Goal: Task Accomplishment & Management: Use online tool/utility

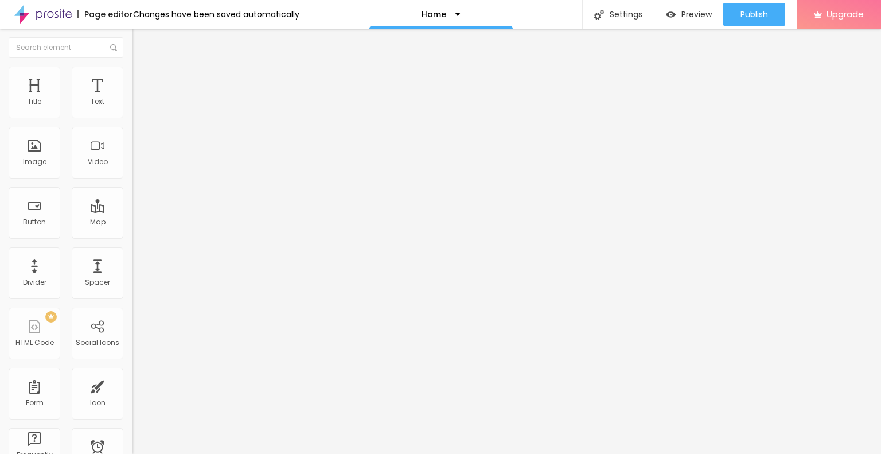
click at [132, 78] on ul "Content Style Advanced" at bounding box center [198, 72] width 132 height 34
click at [142, 77] on span "Style" at bounding box center [150, 74] width 17 height 10
click at [142, 79] on span "Style" at bounding box center [150, 74] width 17 height 10
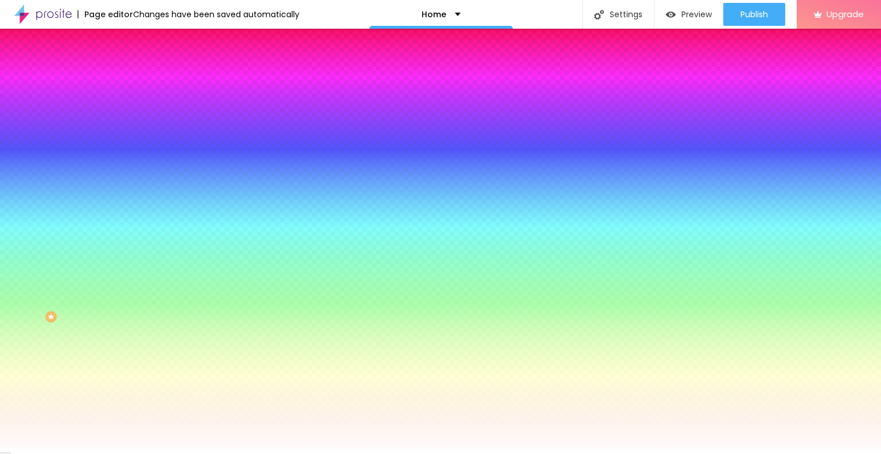
click at [132, 156] on div at bounding box center [198, 156] width 132 height 0
type input "#FFFFFF"
drag, startPoint x: 54, startPoint y: 239, endPoint x: 14, endPoint y: 223, distance: 43.0
click at [132, 168] on div at bounding box center [198, 168] width 132 height 0
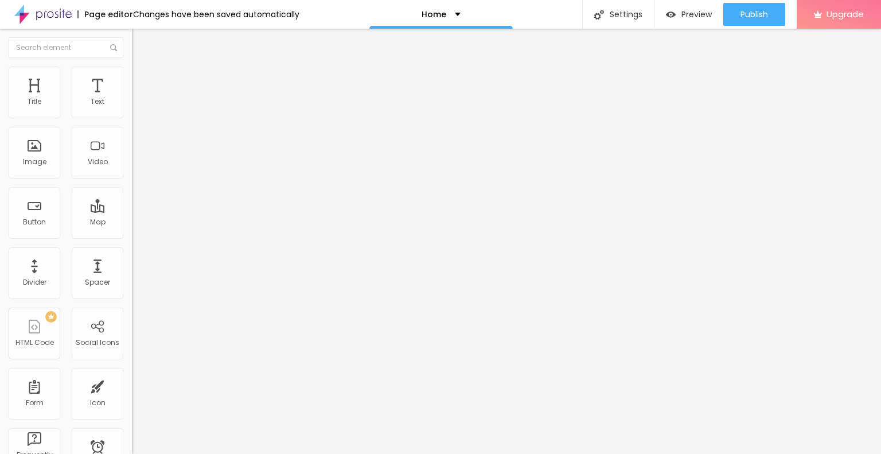
click at [132, 75] on li "Style" at bounding box center [198, 72] width 132 height 11
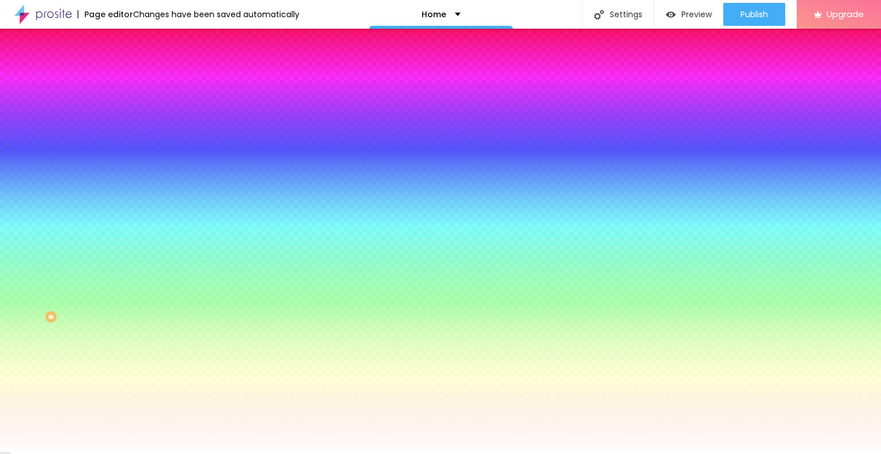
click at [132, 156] on div at bounding box center [198, 156] width 132 height 0
type input "#FFFFFF"
drag, startPoint x: 51, startPoint y: 239, endPoint x: 10, endPoint y: 220, distance: 44.7
click at [132, 168] on div "Background Color Reset to default #FFFFFF" at bounding box center [198, 152] width 132 height 32
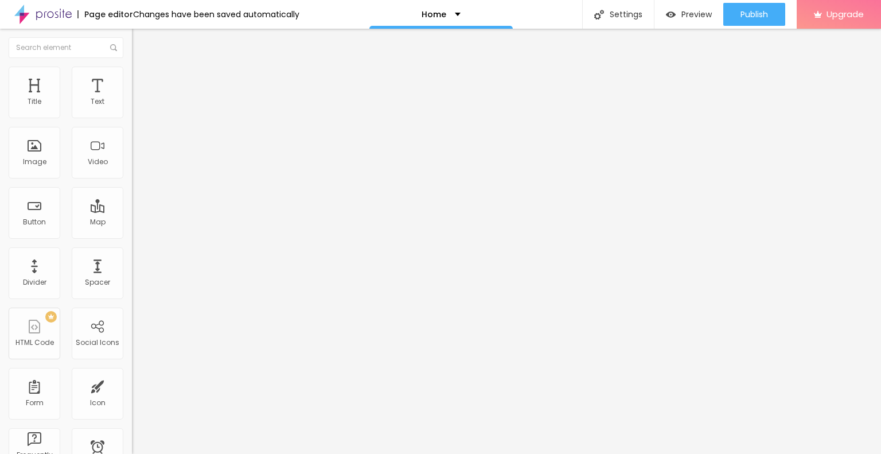
click at [132, 73] on ul "Content Style Advanced" at bounding box center [198, 72] width 132 height 34
click at [142, 79] on span "Style" at bounding box center [150, 74] width 17 height 10
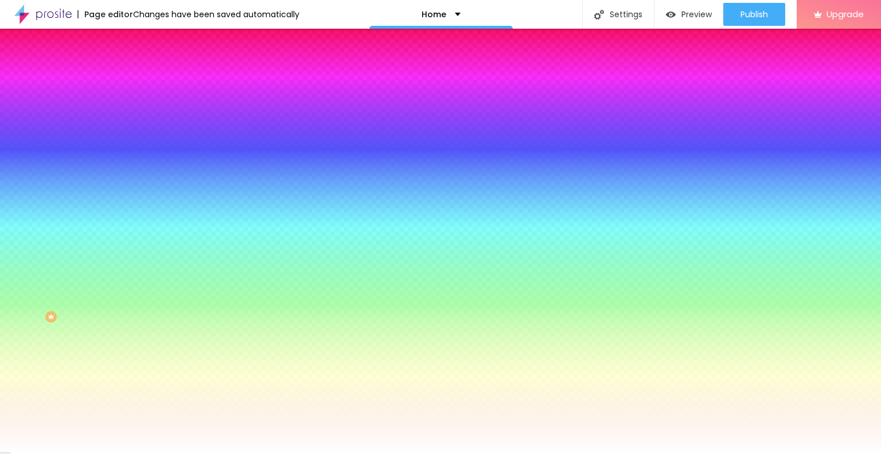
click at [132, 110] on div at bounding box center [198, 110] width 132 height 0
type input "#FFFBFB"
drag, startPoint x: 72, startPoint y: 147, endPoint x: 15, endPoint y: 131, distance: 59.7
click at [132, 121] on div at bounding box center [198, 121] width 132 height 0
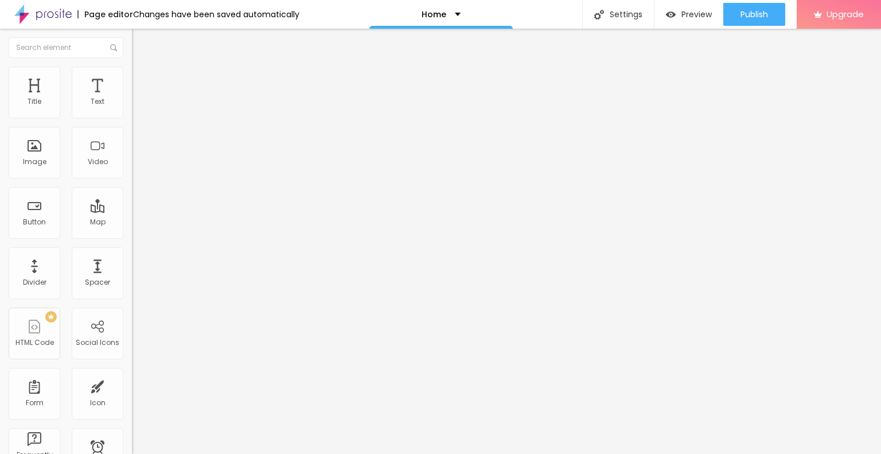
click at [142, 79] on span "Style" at bounding box center [150, 74] width 17 height 10
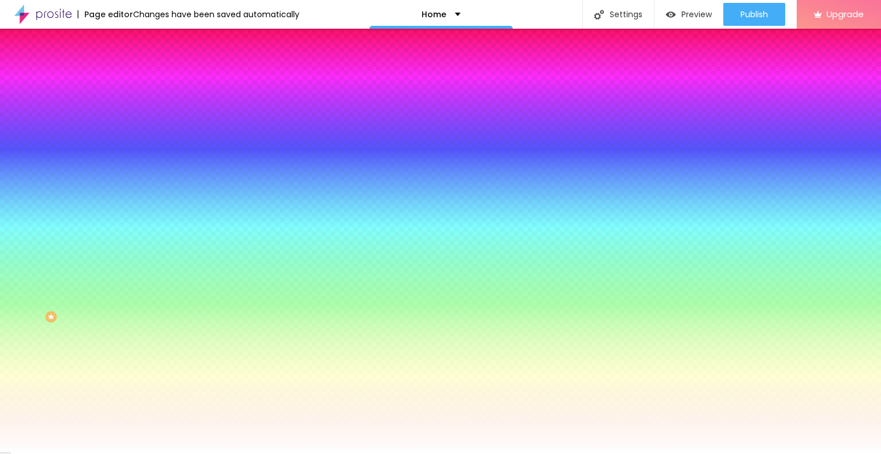
click at [132, 110] on div at bounding box center [198, 110] width 132 height 0
type input "#FFFFFF"
drag, startPoint x: 79, startPoint y: 142, endPoint x: 13, endPoint y: 128, distance: 66.8
click at [132, 128] on div "Background Color Reset to default #FFFFFF 0 Border radius" at bounding box center [198, 186] width 132 height 194
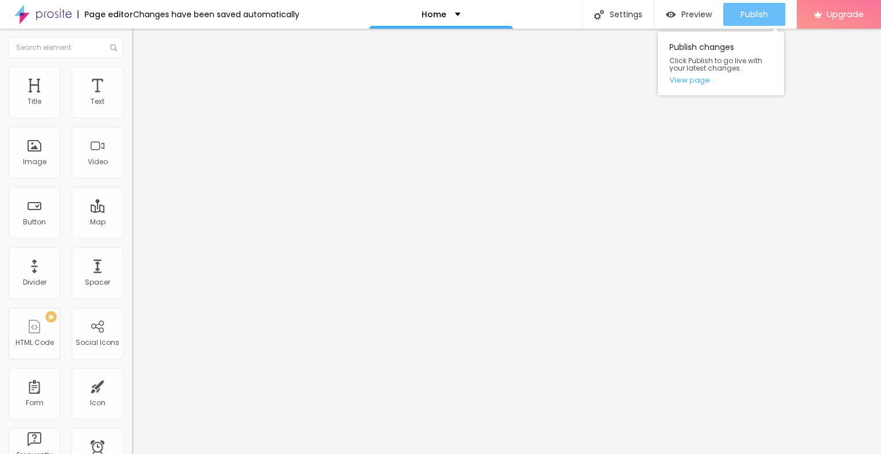
click at [746, 16] on span "Publish" at bounding box center [755, 14] width 28 height 9
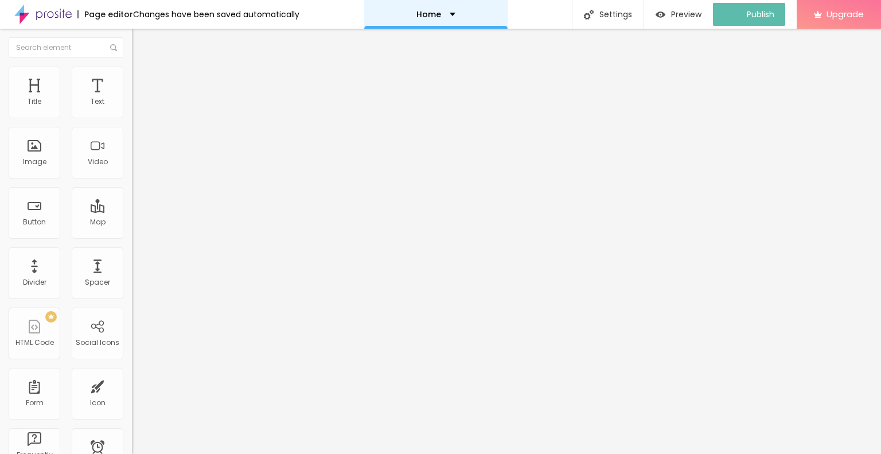
click at [427, 14] on p "Home" at bounding box center [428, 14] width 25 height 8
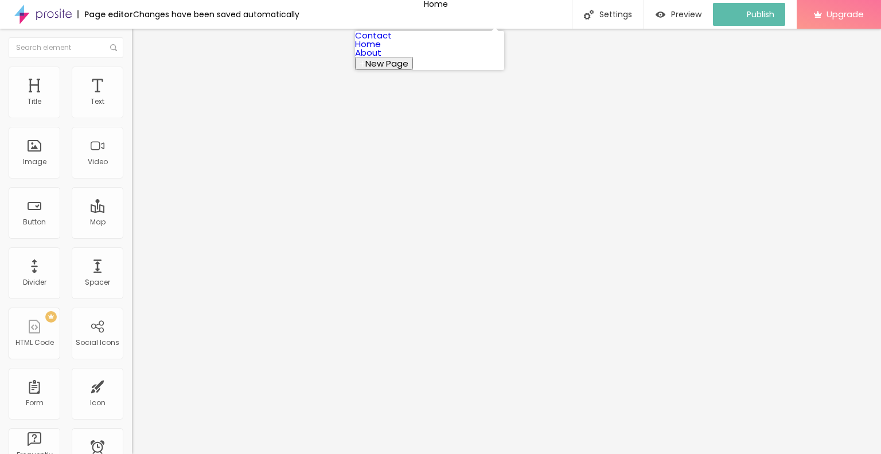
click at [392, 41] on link "Contact" at bounding box center [373, 35] width 37 height 12
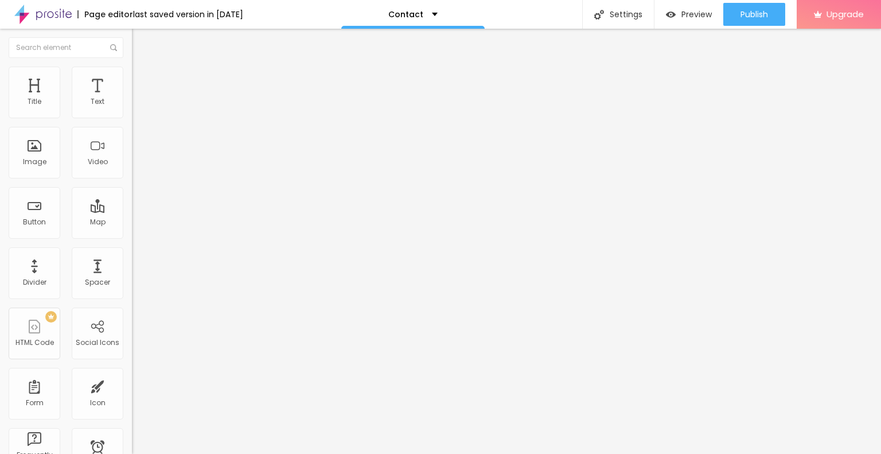
click at [132, 72] on img at bounding box center [137, 72] width 10 height 10
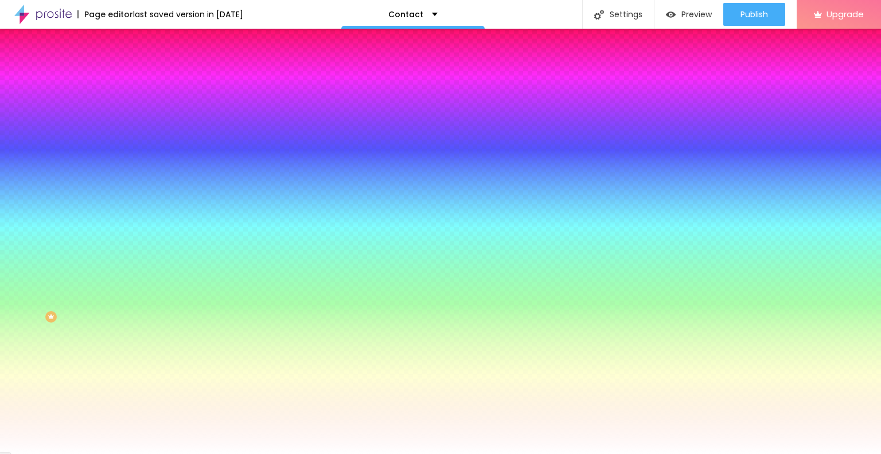
click at [132, 156] on div at bounding box center [198, 156] width 132 height 0
type input "#FFFFFF"
drag, startPoint x: 48, startPoint y: 246, endPoint x: 8, endPoint y: 216, distance: 49.6
click at [132, 168] on div "Background Color Reset to default #FFFFFF" at bounding box center [198, 152] width 132 height 32
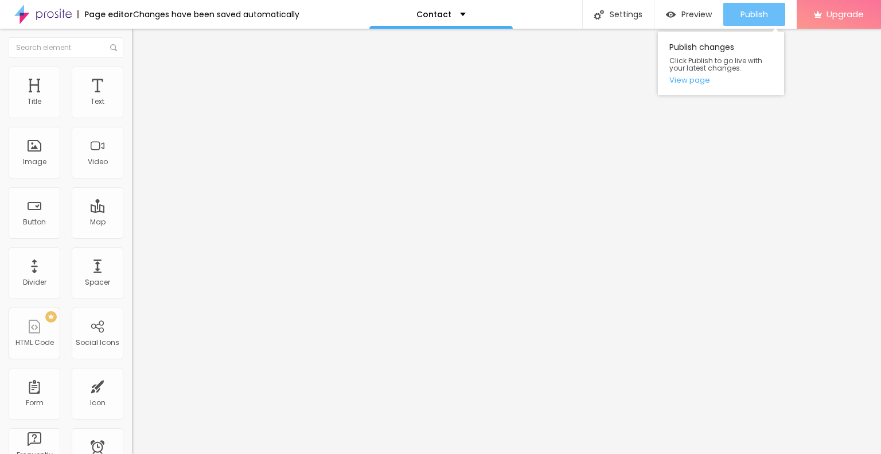
click at [746, 16] on span "Publish" at bounding box center [755, 14] width 28 height 9
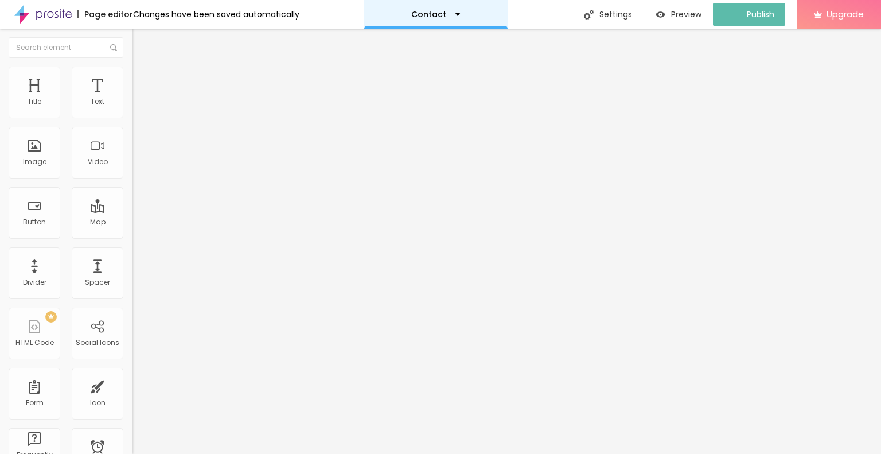
click at [469, 21] on div "Contact" at bounding box center [435, 14] width 143 height 29
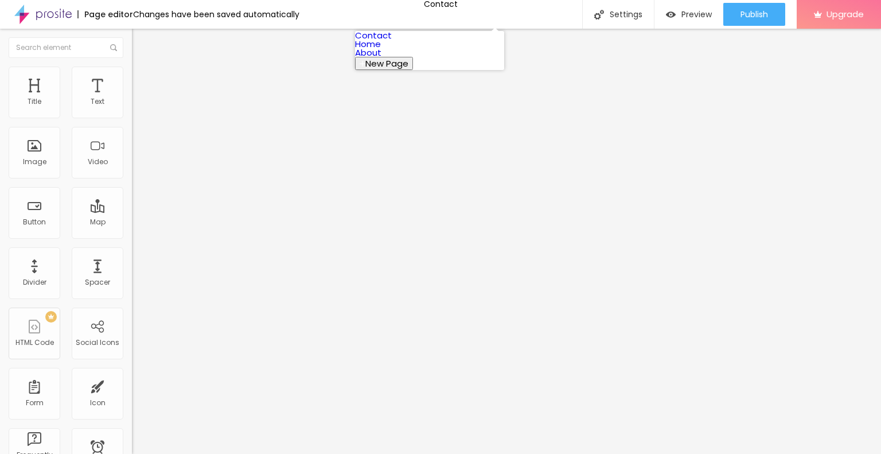
click at [381, 59] on link "About" at bounding box center [368, 52] width 26 height 12
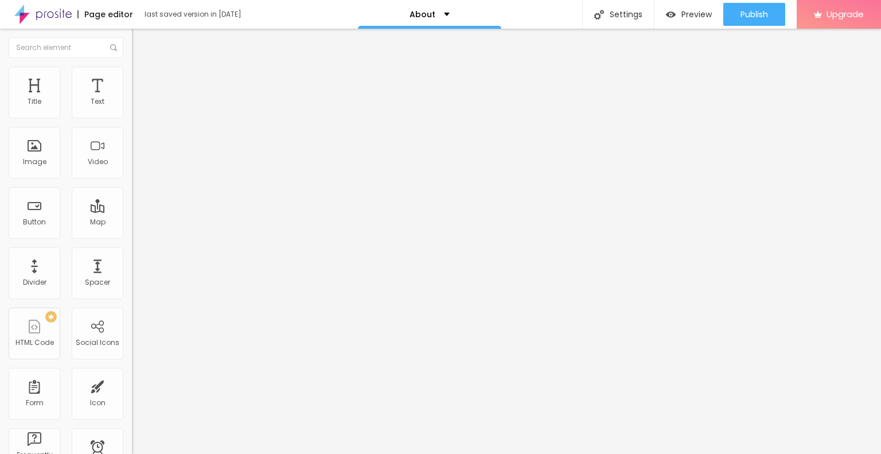
click at [132, 71] on img at bounding box center [137, 72] width 10 height 10
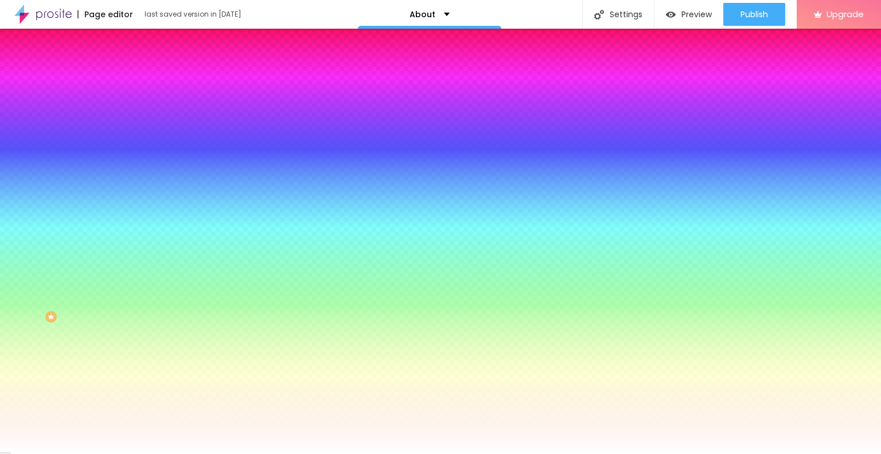
click at [132, 156] on div at bounding box center [198, 156] width 132 height 0
type input "#FFFFFF"
drag, startPoint x: 15, startPoint y: 229, endPoint x: 12, endPoint y: 222, distance: 7.7
click at [132, 222] on div "Background Image Add image Image Effect None None Parallax Background Color Res…" at bounding box center [198, 163] width 132 height 149
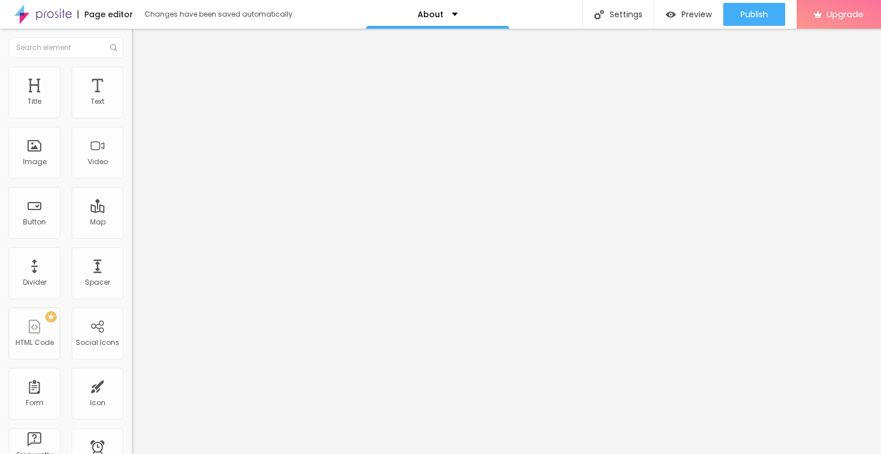
click at [142, 77] on span "Style" at bounding box center [150, 74] width 17 height 10
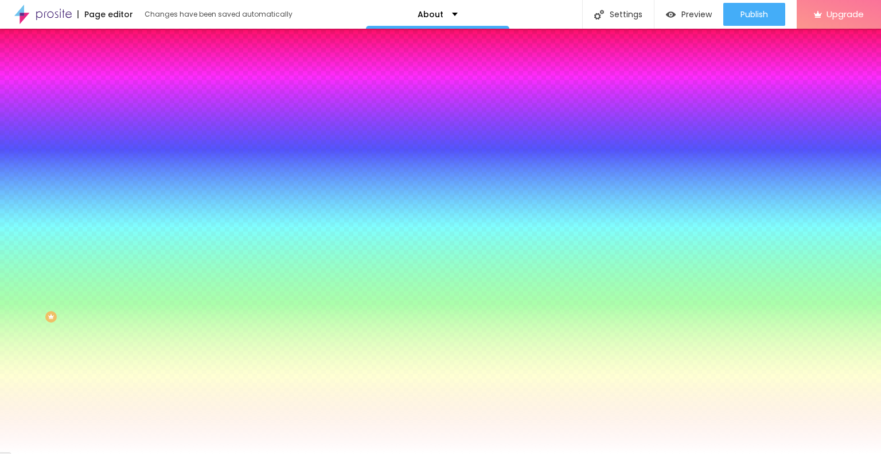
click at [142, 83] on span "Advanced" at bounding box center [160, 86] width 37 height 10
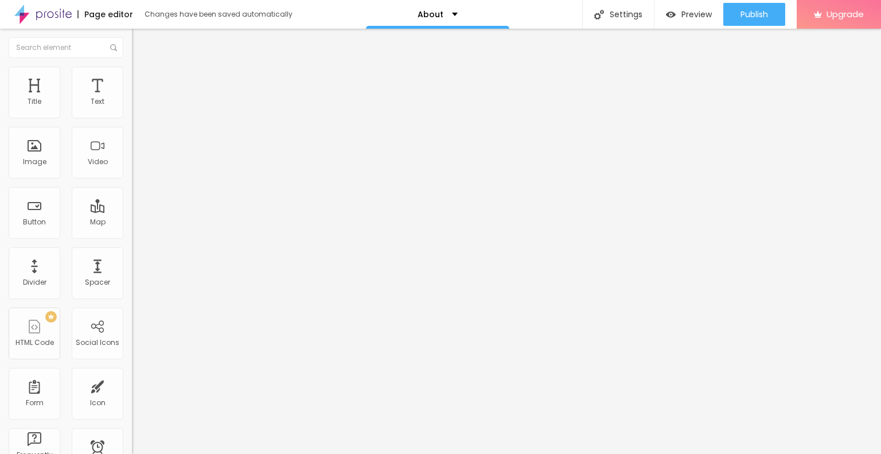
type input "209"
type input "192"
type input "187"
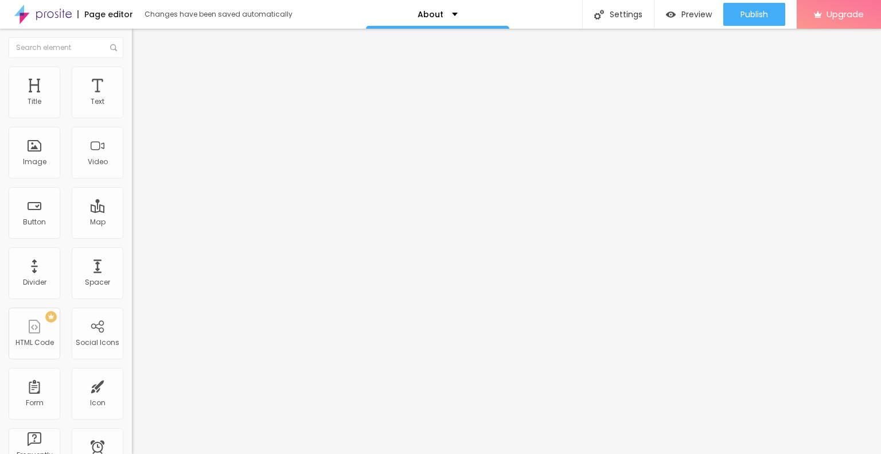
type input "187"
type input "170"
type input "158"
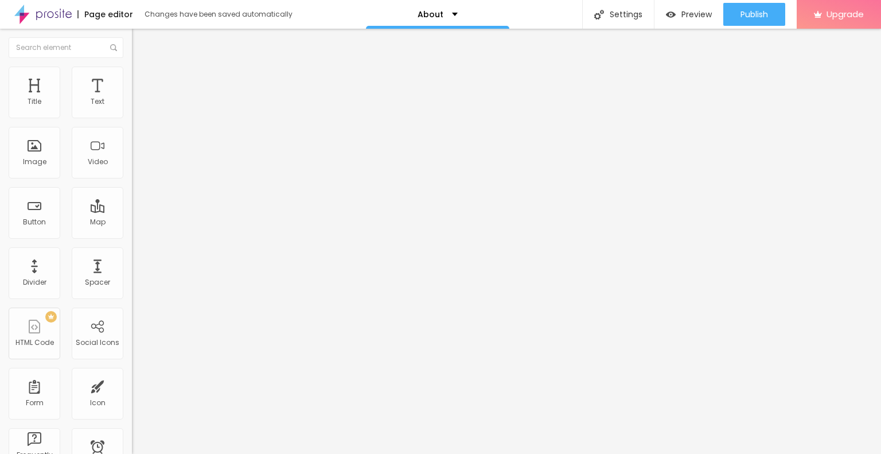
type input "147"
type input "142"
type input "136"
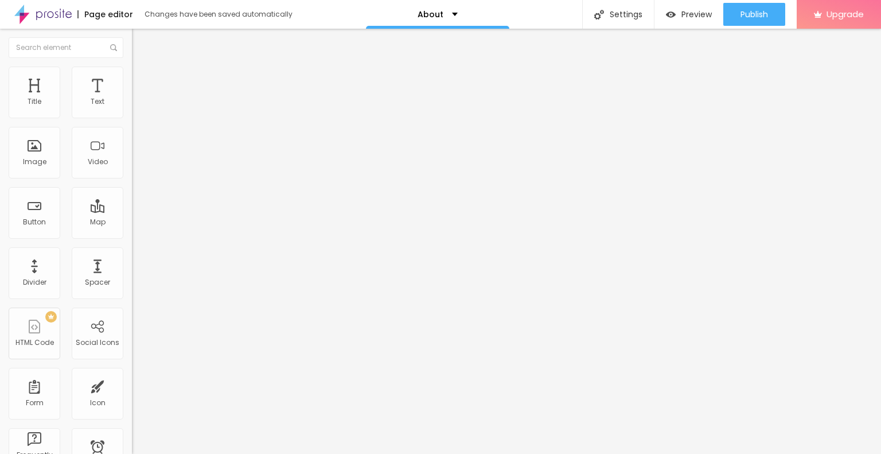
type input "136"
type input "130"
type input "125"
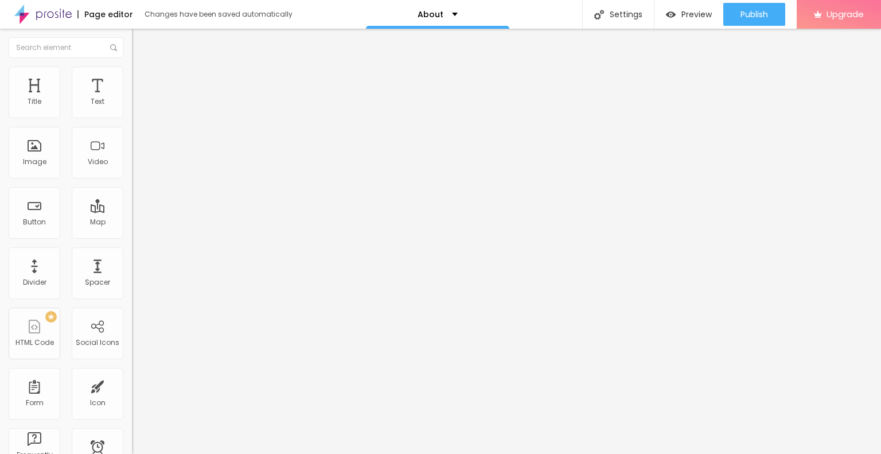
type input "108"
type input "97"
type input "91"
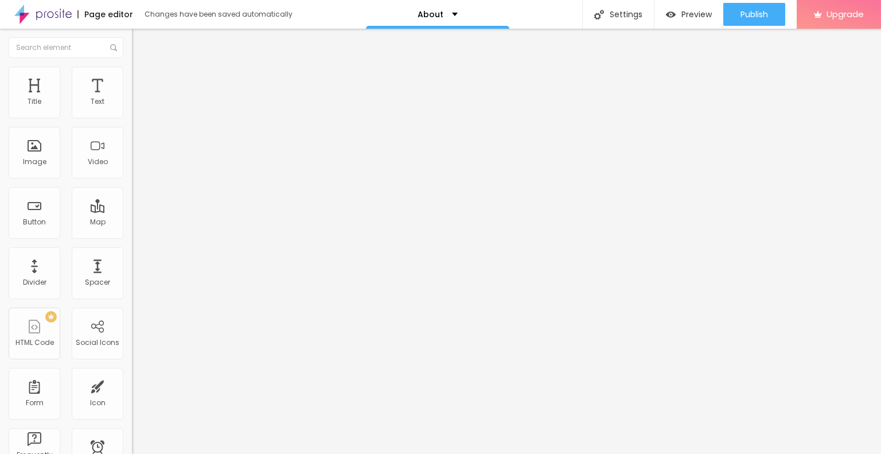
type input "91"
type input "85"
type input "80"
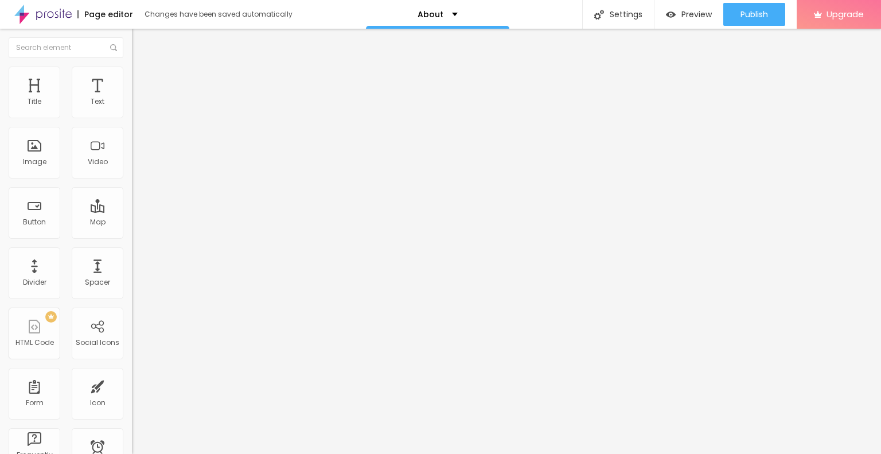
type input "69"
type input "63"
type input "57"
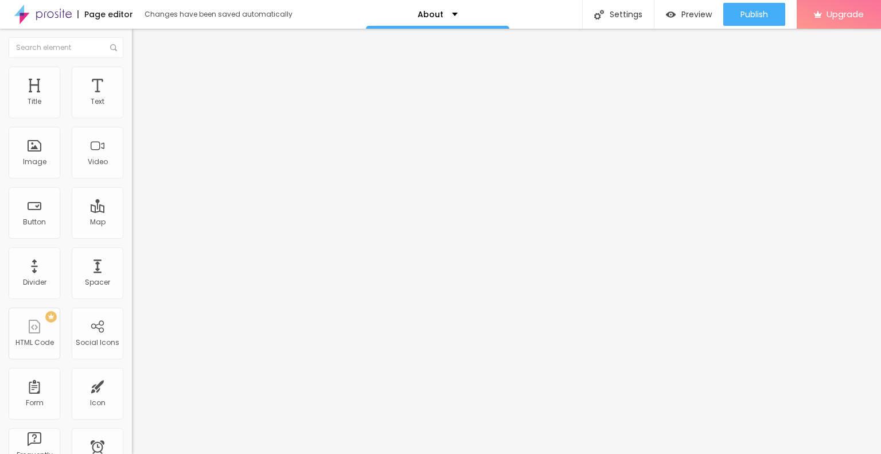
type input "57"
type input "46"
type input "35"
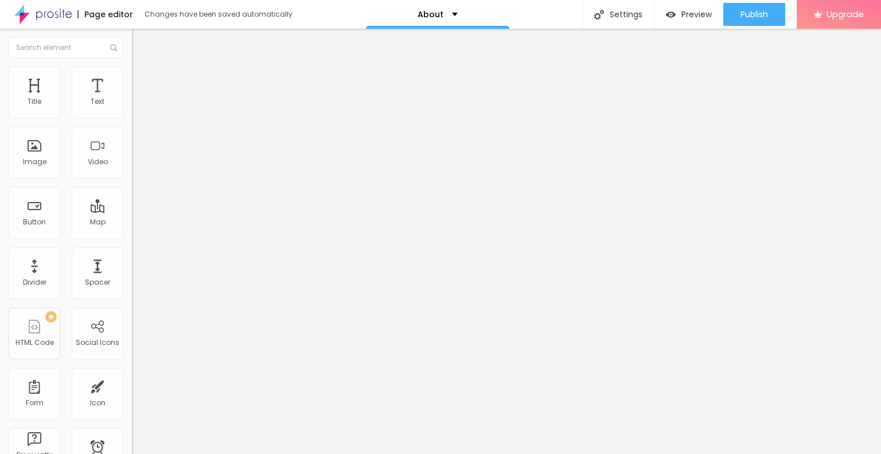
type input "24"
type input "18"
type input "7"
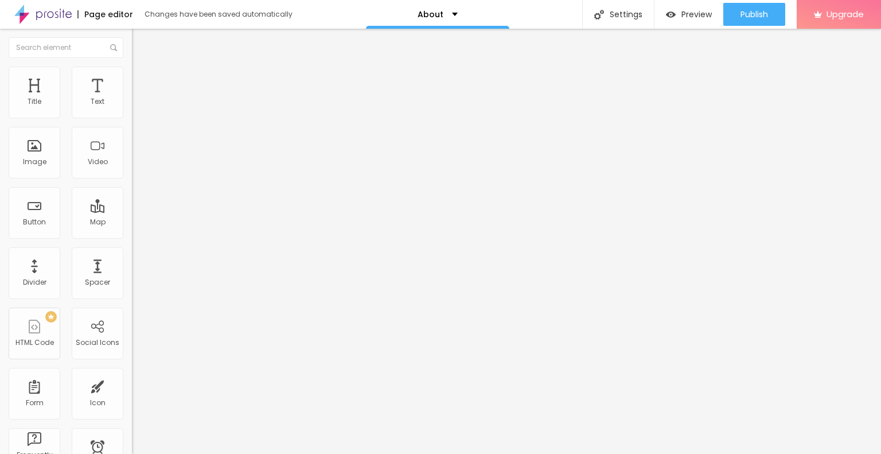
type input "7"
type input "0"
drag, startPoint x: 49, startPoint y: 133, endPoint x: 22, endPoint y: 128, distance: 27.3
type input "0"
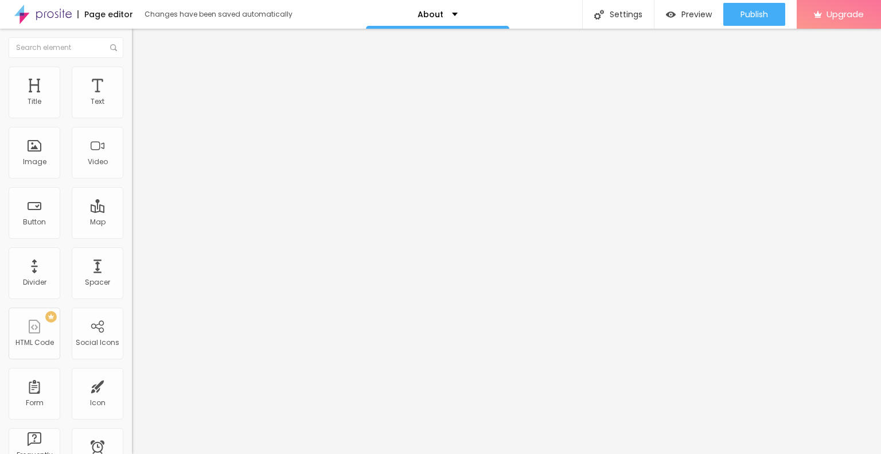
click at [132, 385] on input "range" at bounding box center [169, 389] width 74 height 9
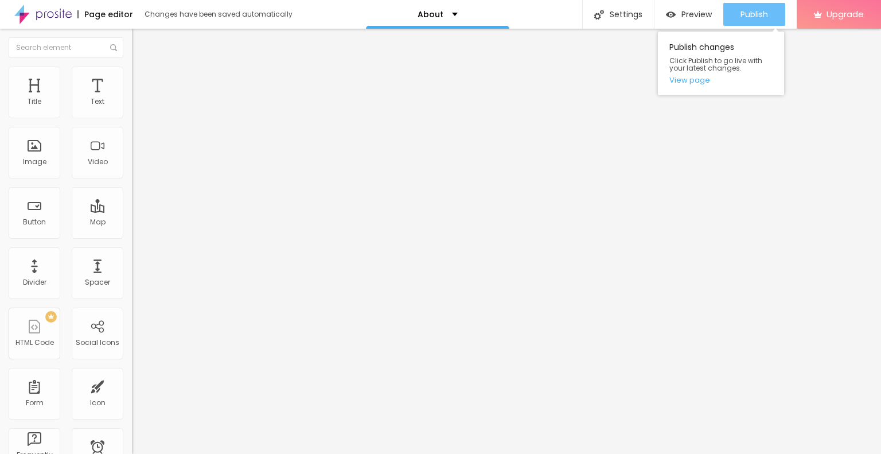
click at [769, 18] on button "Publish" at bounding box center [754, 14] width 62 height 23
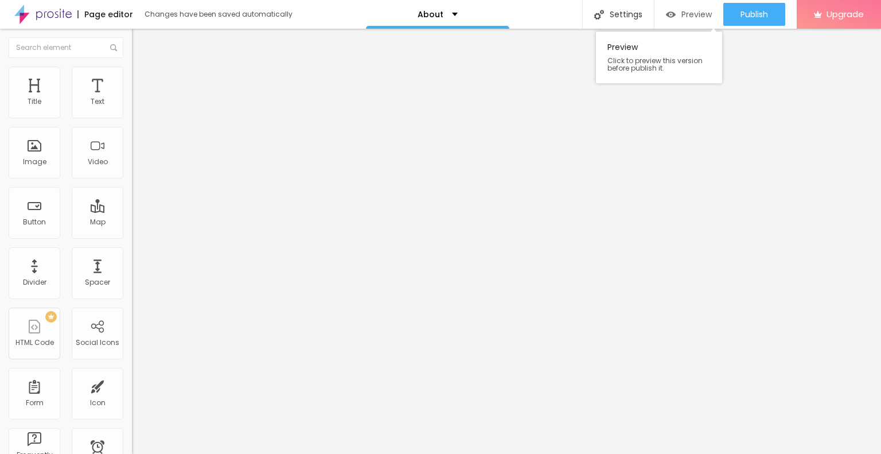
click at [703, 14] on span "Preview" at bounding box center [696, 14] width 30 height 9
